Goal: Find contact information: Find contact information

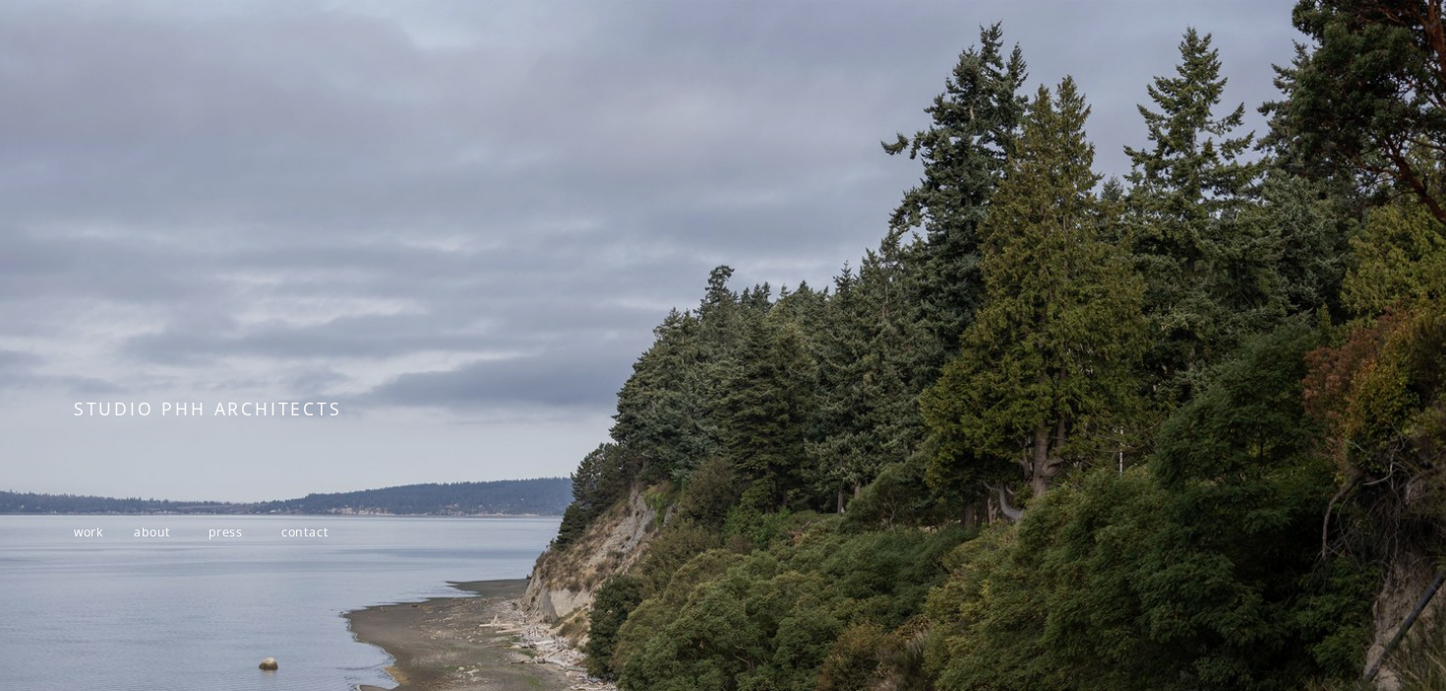
click at [155, 540] on span "about" at bounding box center [152, 531] width 36 height 17
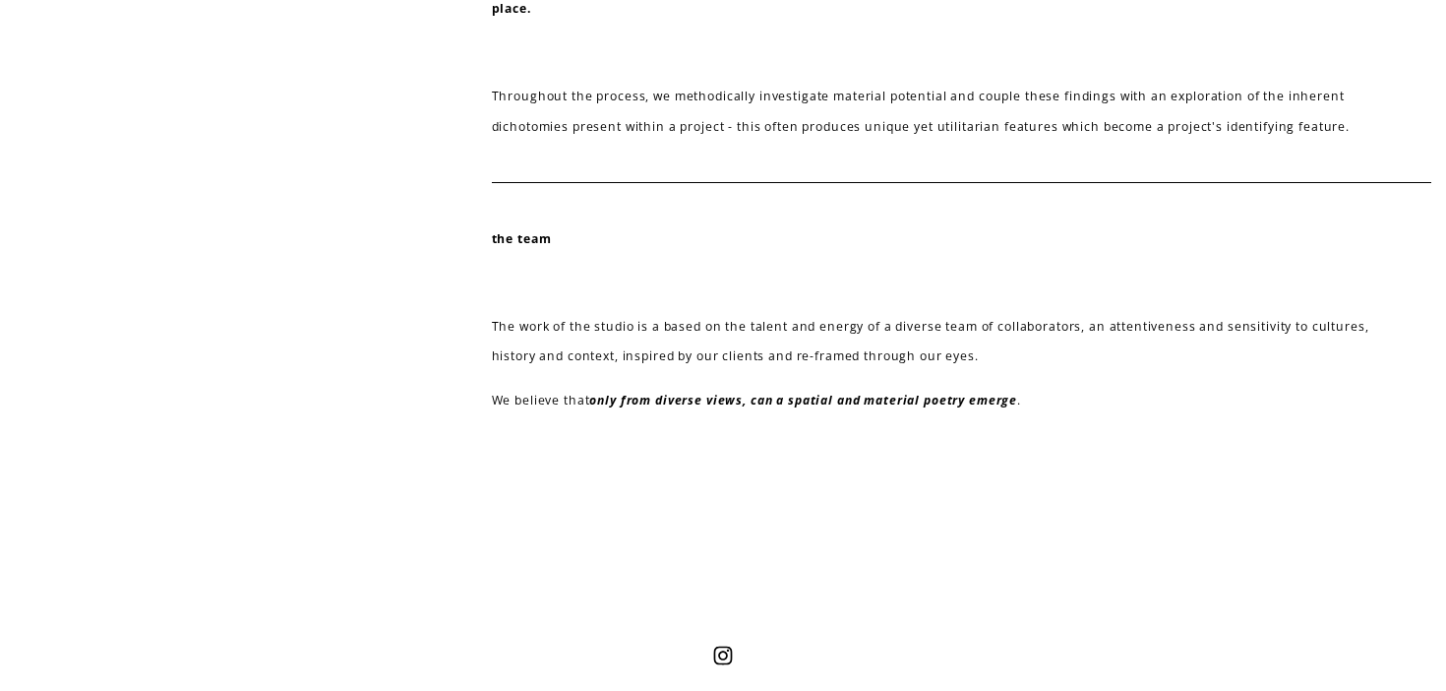
scroll to position [900, 0]
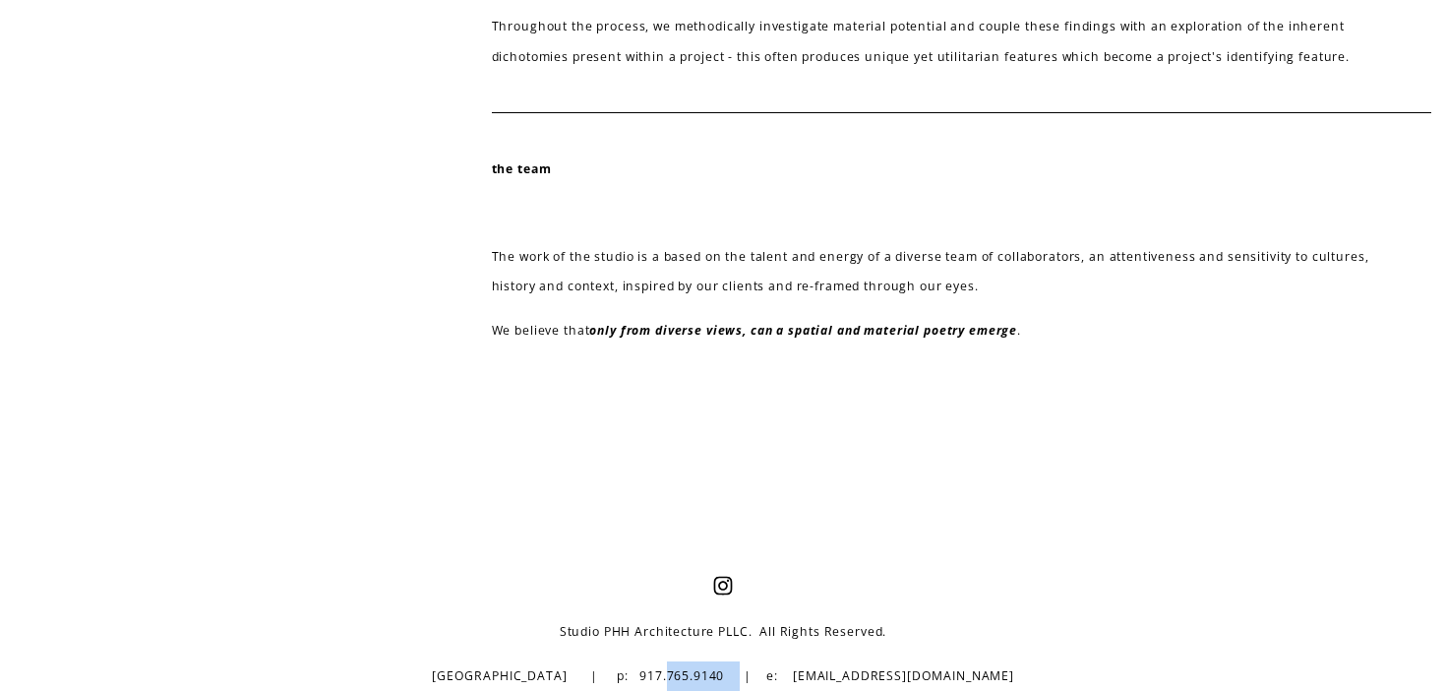
drag, startPoint x: 770, startPoint y: 677, endPoint x: 687, endPoint y: 672, distance: 83.8
click at [687, 672] on p "[GEOGRAPHIC_DATA] | p: 917.765.9140 | e: [EMAIL_ADDRESS][DOMAIN_NAME]" at bounding box center [723, 676] width 822 height 30
copy p "917.765.9140"
